Goal: Transaction & Acquisition: Purchase product/service

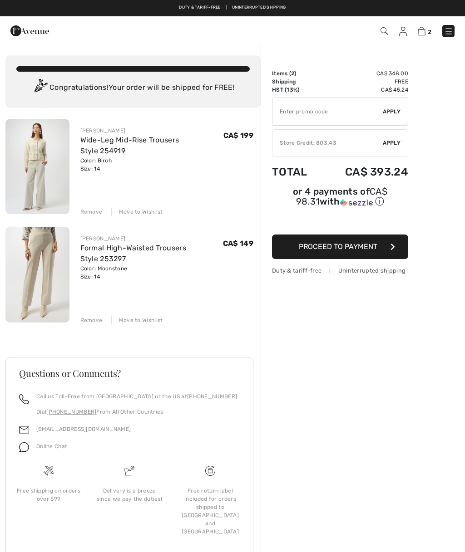
click at [382, 244] on button "Proceed to Payment" at bounding box center [340, 247] width 136 height 25
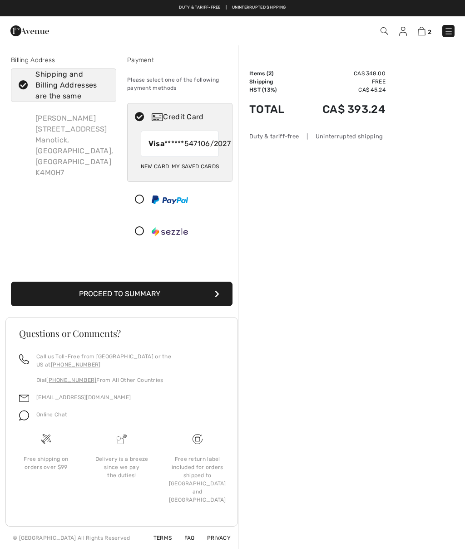
click at [209, 306] on button "Proceed to Summary" at bounding box center [122, 294] width 222 height 25
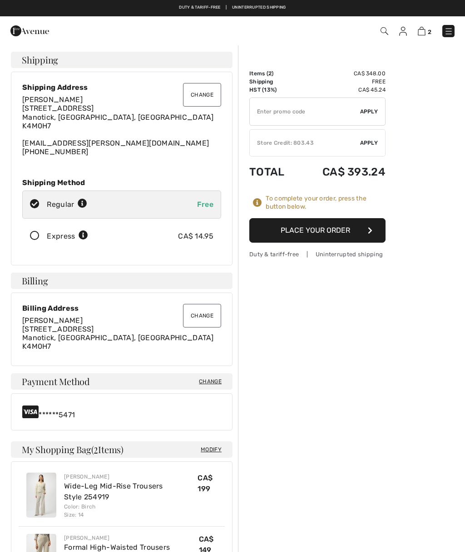
click at [370, 231] on icon "button" at bounding box center [370, 230] width 5 height 7
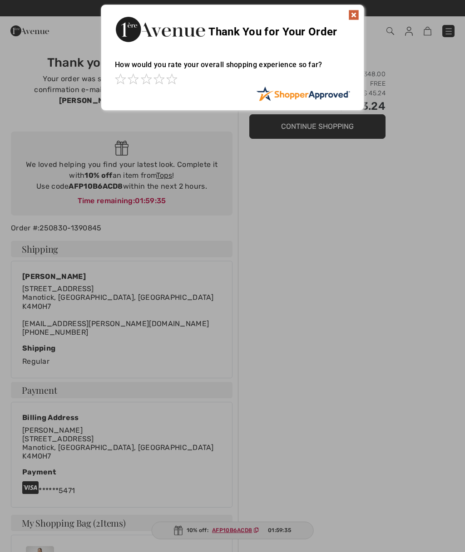
click at [352, 15] on img at bounding box center [353, 15] width 11 height 11
